Goal: Task Accomplishment & Management: Use online tool/utility

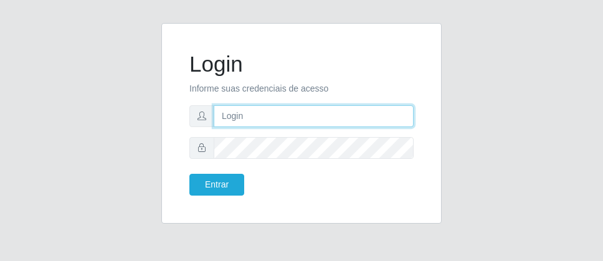
click at [252, 126] on input "text" at bounding box center [314, 116] width 200 height 22
type input "[PERSON_NAME]"
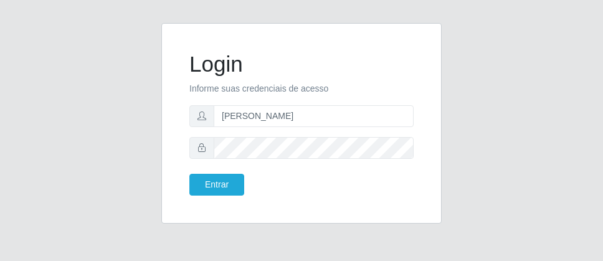
click at [196, 150] on span at bounding box center [201, 148] width 25 height 22
click at [219, 193] on button "Entrar" at bounding box center [216, 185] width 55 height 22
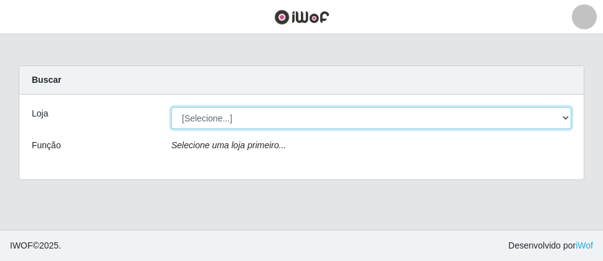
click at [570, 117] on select "[Selecione...] Divino Fogão - [GEOGRAPHIC_DATA]" at bounding box center [371, 118] width 400 height 22
select select "499"
click at [171, 107] on select "[Selecione...] Divino Fogão - [GEOGRAPHIC_DATA]" at bounding box center [371, 118] width 400 height 22
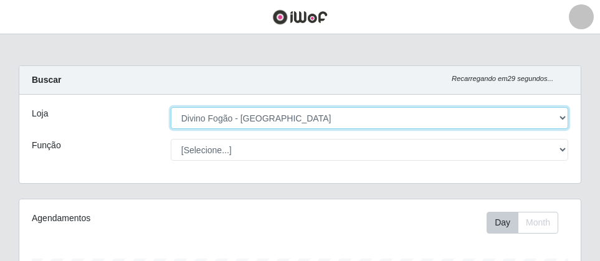
scroll to position [259, 561]
click at [554, 116] on select "[Selecione...] Divino Fogão - [GEOGRAPHIC_DATA]" at bounding box center [369, 118] width 397 height 22
click at [171, 107] on select "[Selecione...] Divino Fogão - [GEOGRAPHIC_DATA]" at bounding box center [369, 118] width 397 height 22
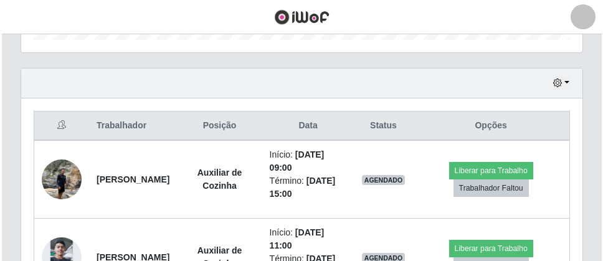
scroll to position [418, 0]
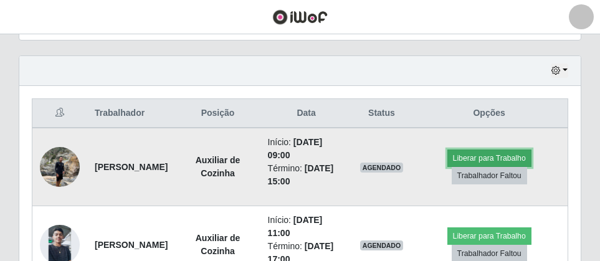
click at [480, 151] on button "Liberar para Trabalho" at bounding box center [489, 158] width 84 height 17
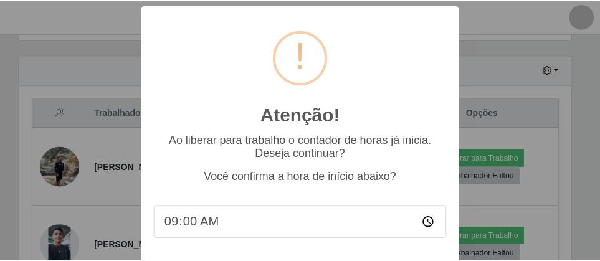
scroll to position [64, 0]
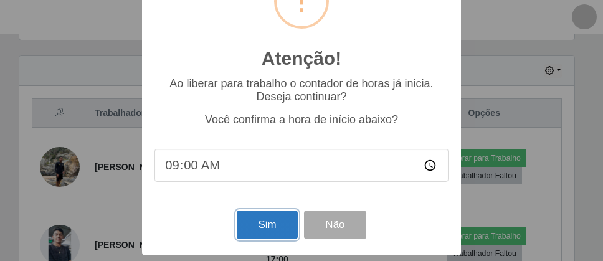
click at [250, 220] on button "Sim" at bounding box center [267, 225] width 60 height 29
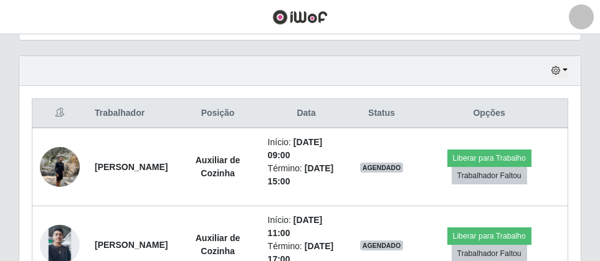
scroll to position [259, 555]
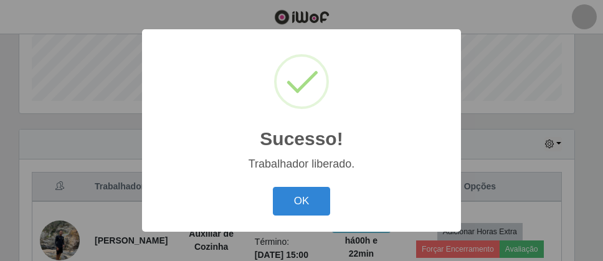
click at [333, 205] on div "OK Cancel" at bounding box center [302, 201] width 294 height 36
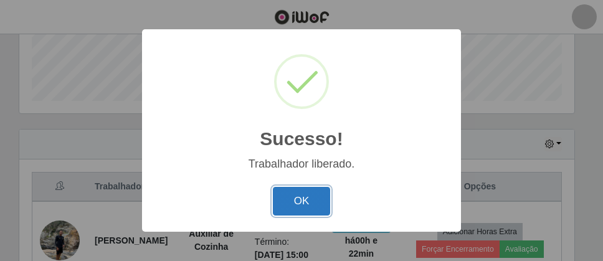
click at [310, 199] on button "OK" at bounding box center [302, 201] width 58 height 29
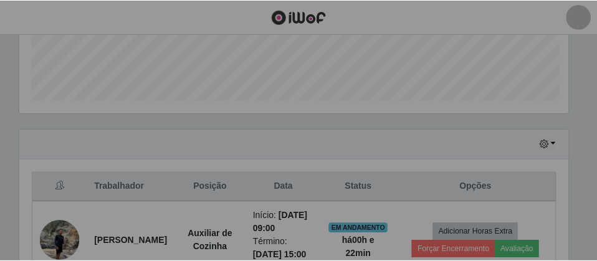
scroll to position [259, 561]
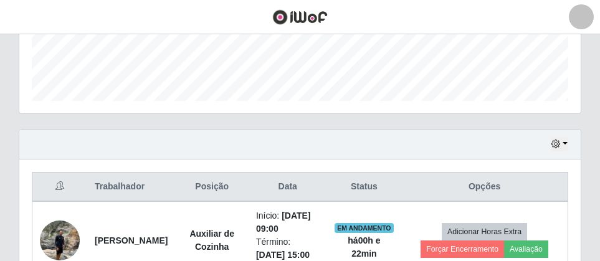
click at [597, 170] on div "Carregando... Buscar Recarregando em 20 segundos... Loja [Selecione...] Divino …" at bounding box center [300, 92] width 600 height 743
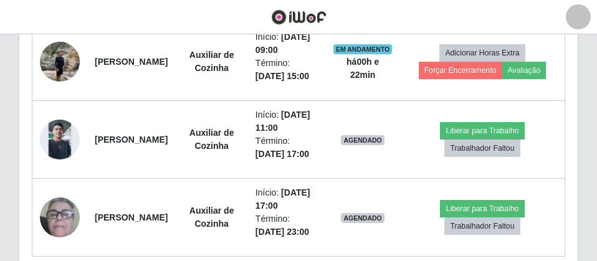
scroll to position [582, 0]
